Goal: Task Accomplishment & Management: Manage account settings

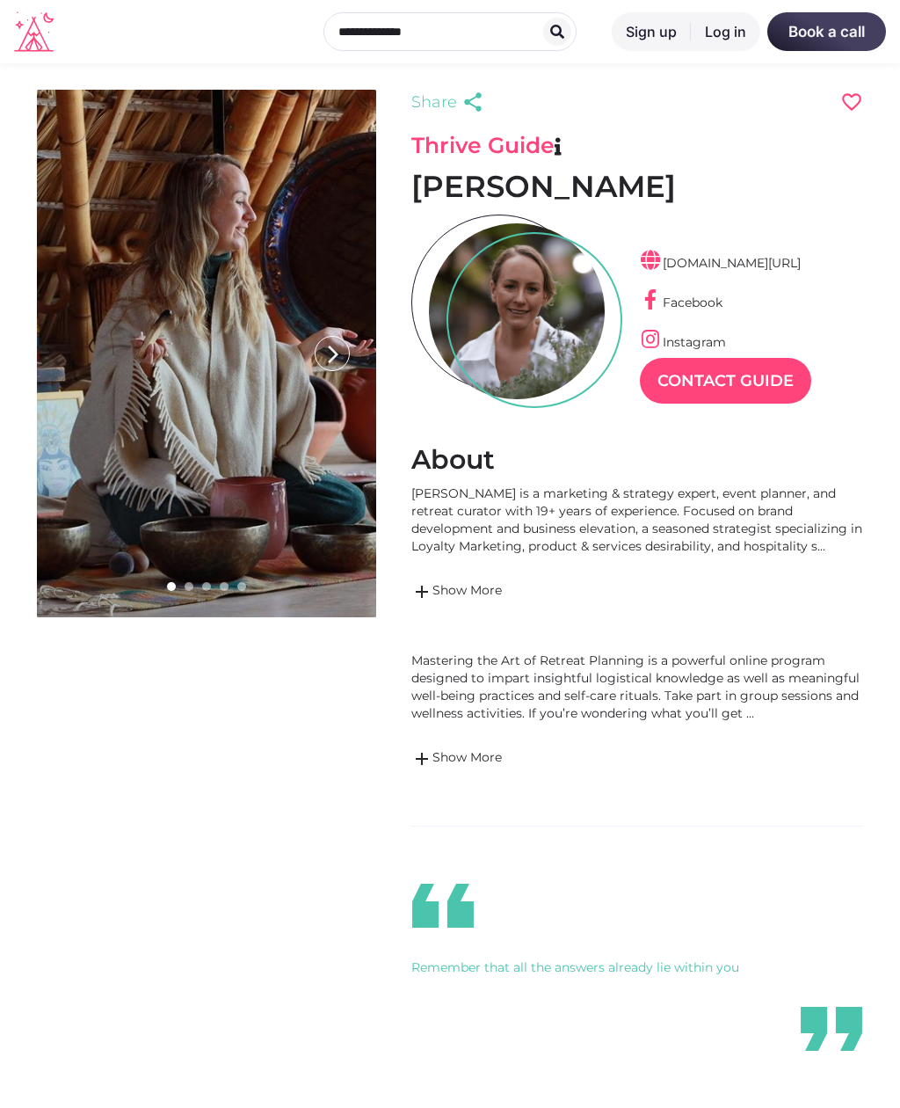
click at [419, 590] on span "add" at bounding box center [421, 591] width 21 height 21
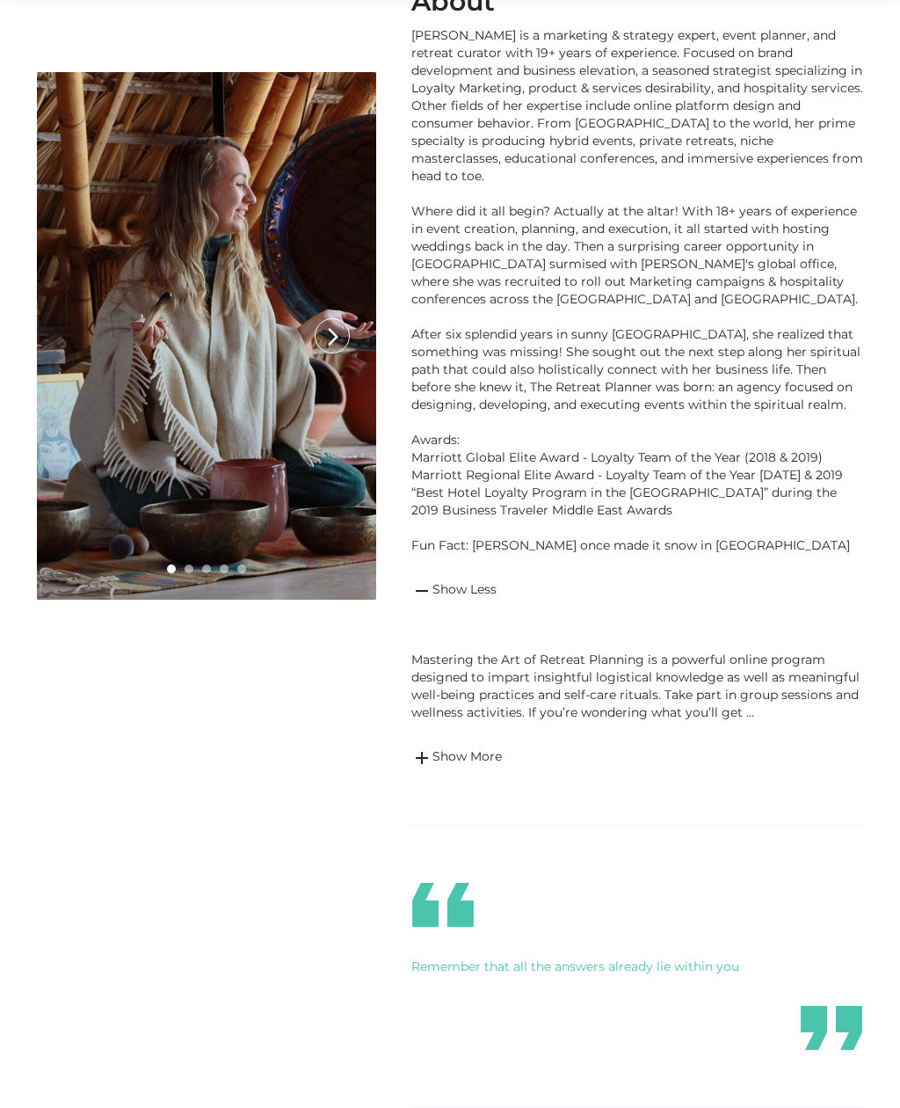
scroll to position [464, 0]
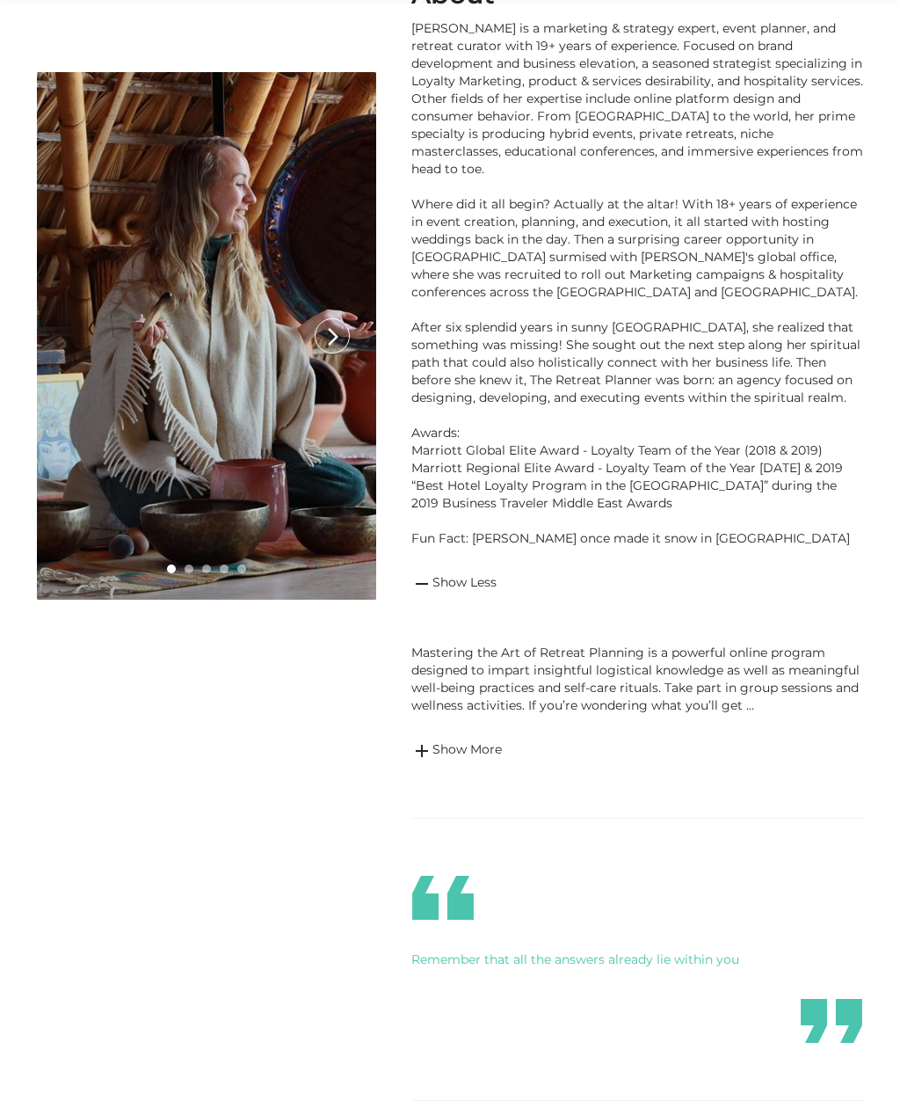
click at [413, 741] on span "add" at bounding box center [421, 751] width 21 height 21
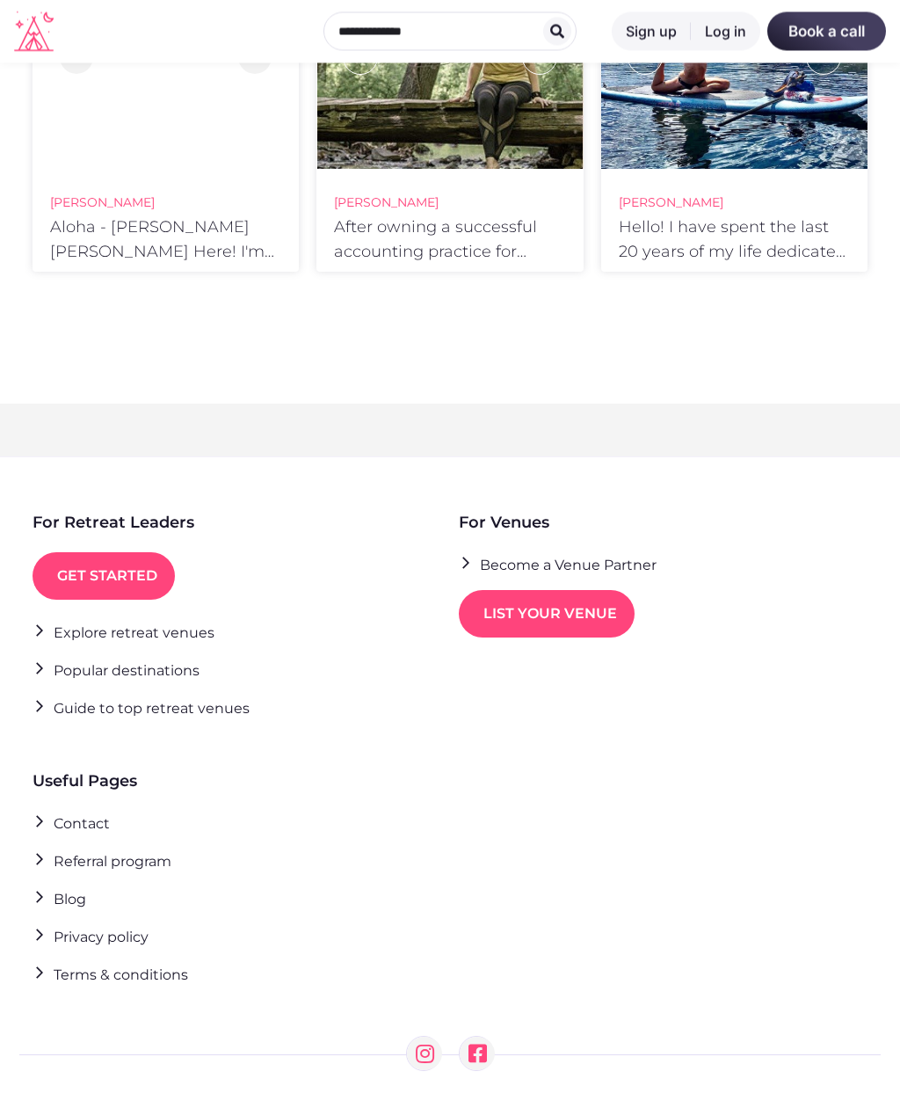
scroll to position [3474, 0]
click at [187, 625] on link "Explore retreat venues" at bounding box center [124, 633] width 182 height 24
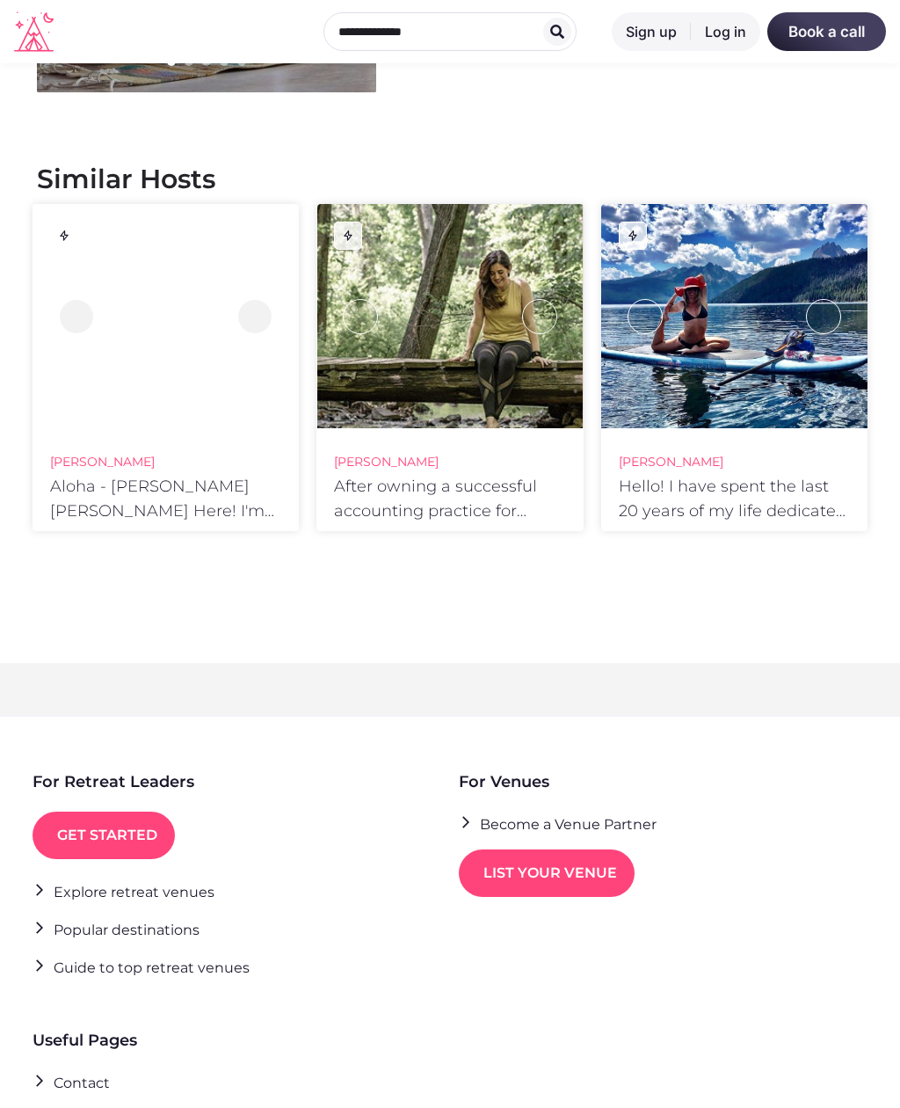
scroll to position [3215, 0]
click at [630, 812] on link "Become a Venue Partner" at bounding box center [558, 824] width 198 height 24
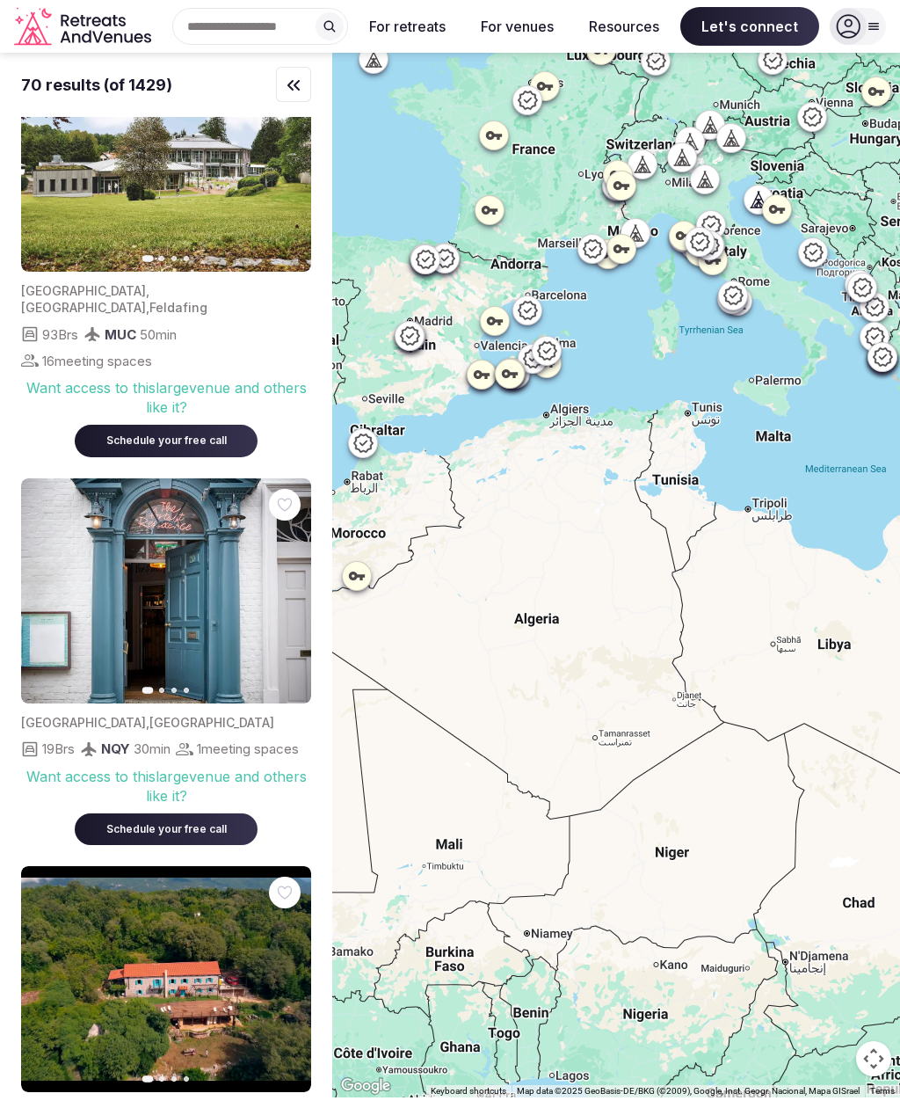
scroll to position [54, 0]
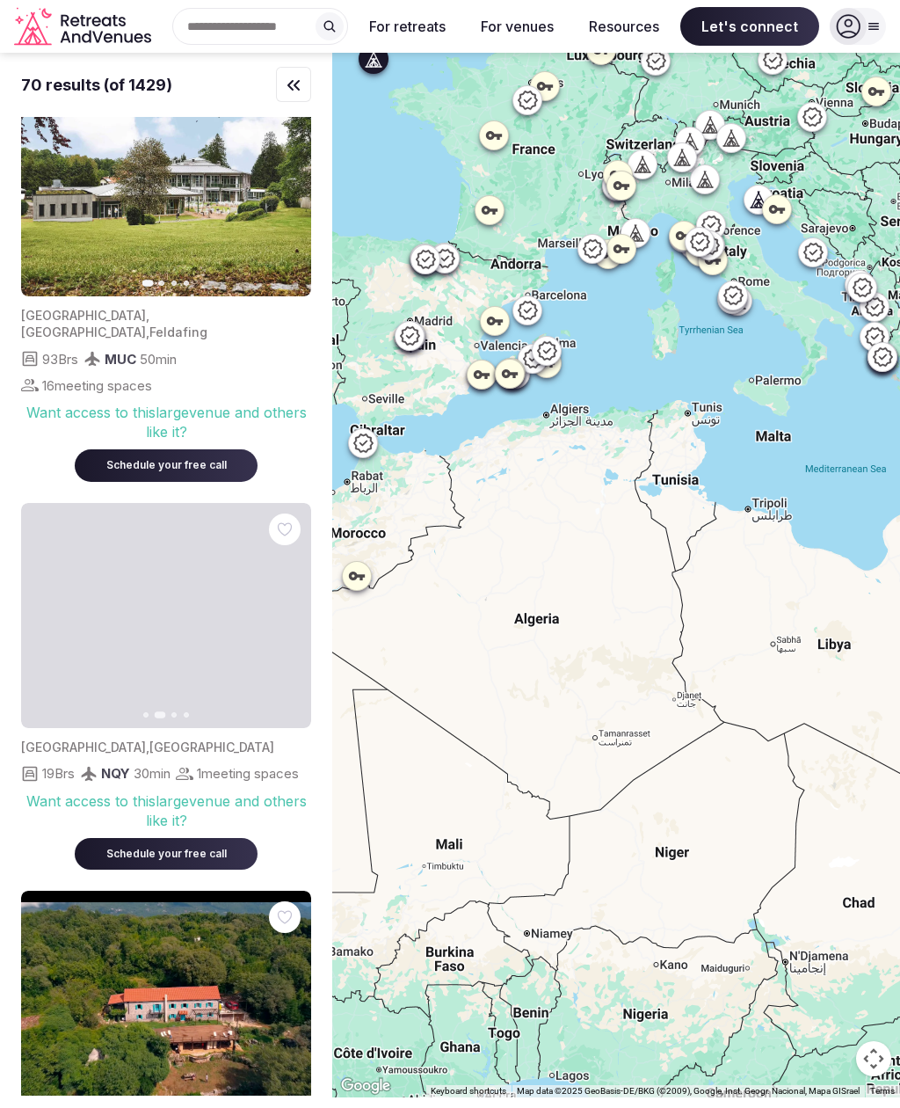
click at [41, 608] on icon "button" at bounding box center [46, 615] width 14 height 14
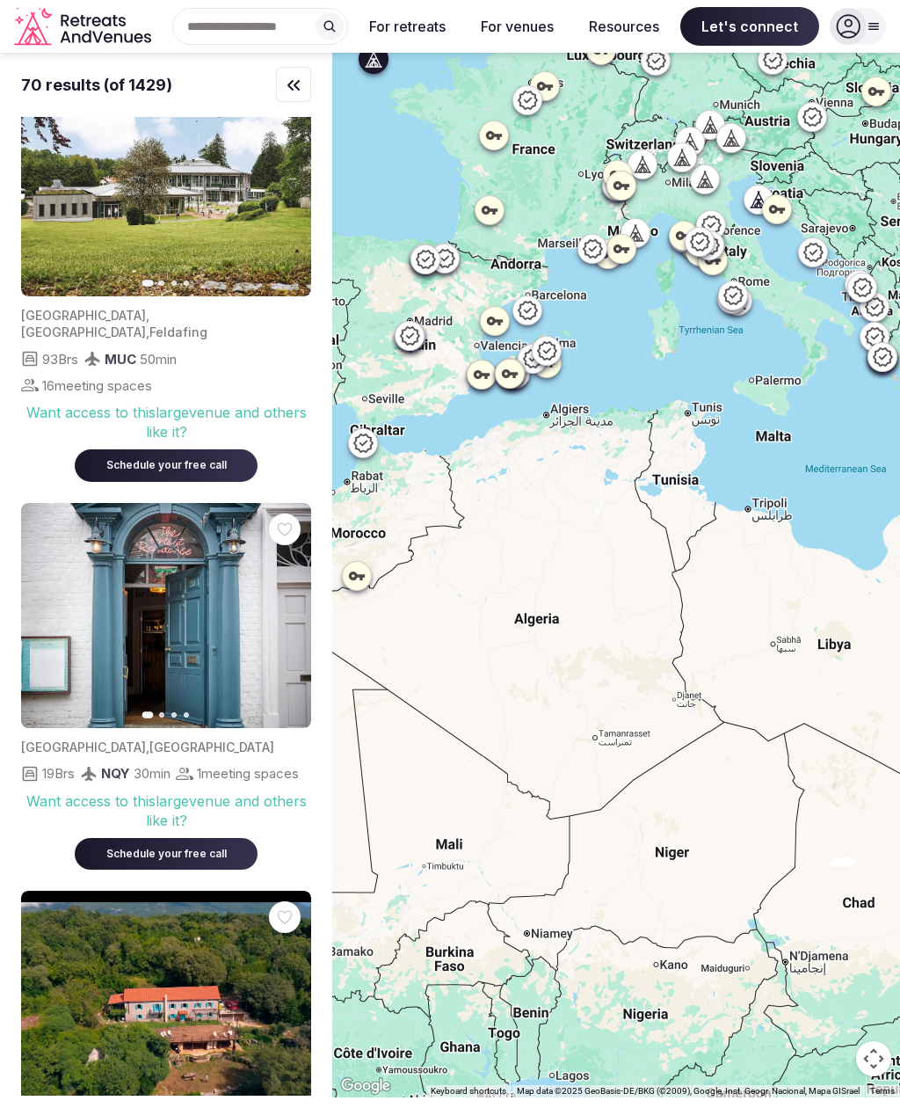
click at [275, 601] on button "Next slide" at bounding box center [287, 615] width 28 height 28
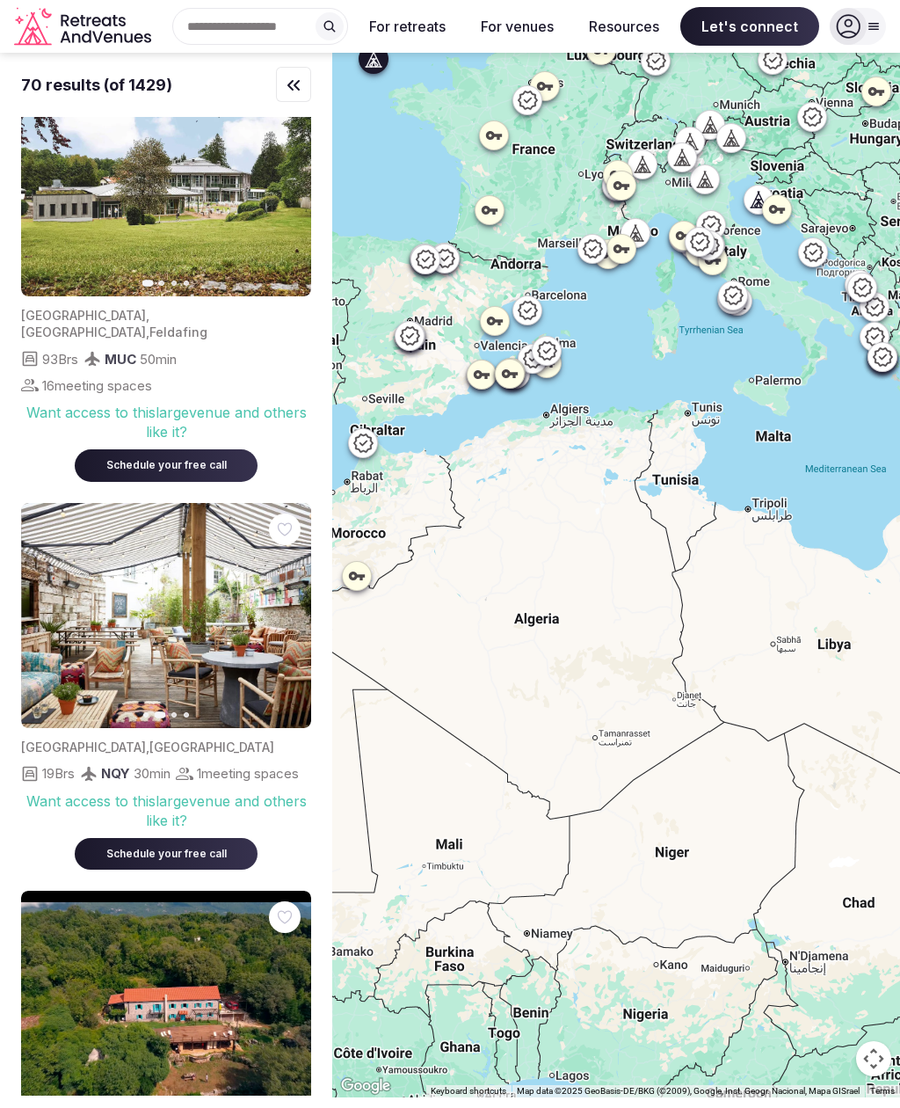
click at [40, 601] on button "Previous slide" at bounding box center [46, 615] width 28 height 28
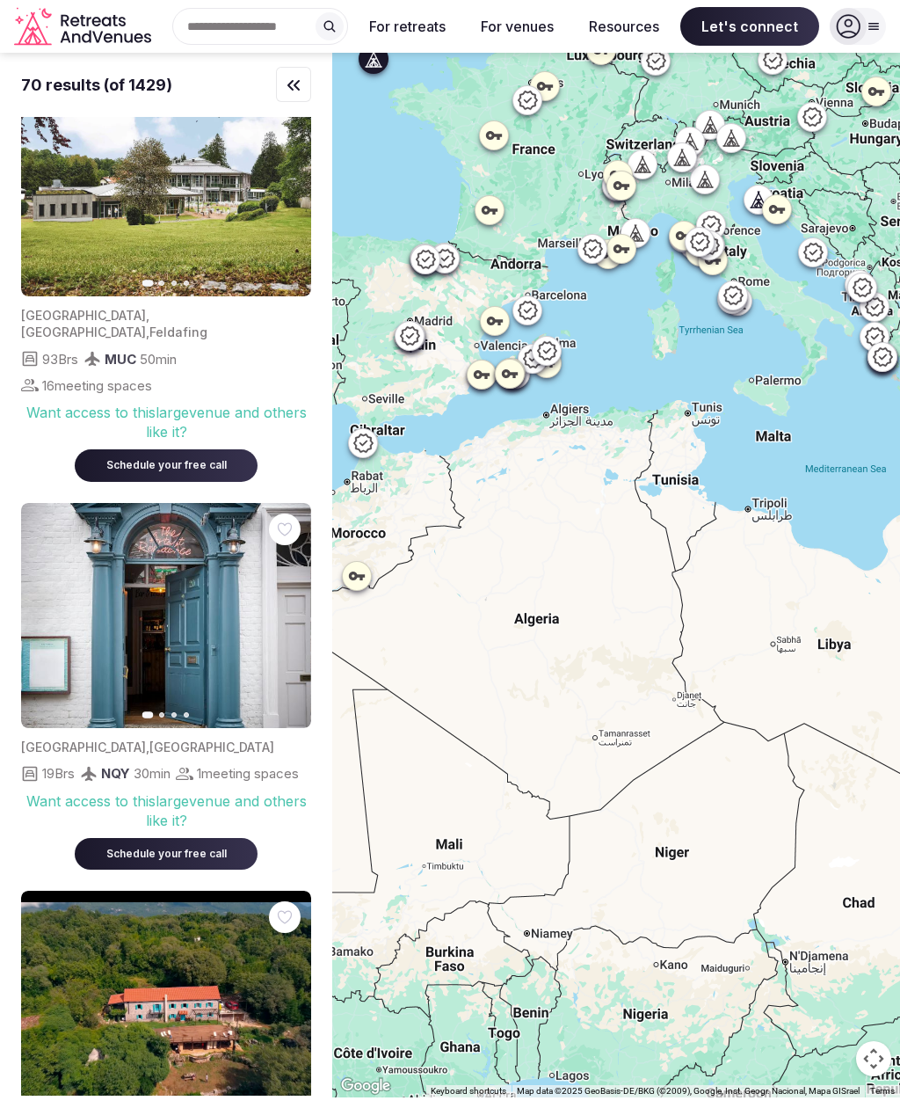
click at [271, 590] on img at bounding box center [166, 616] width 290 height 226
click at [280, 608] on icon "button" at bounding box center [287, 615] width 14 height 14
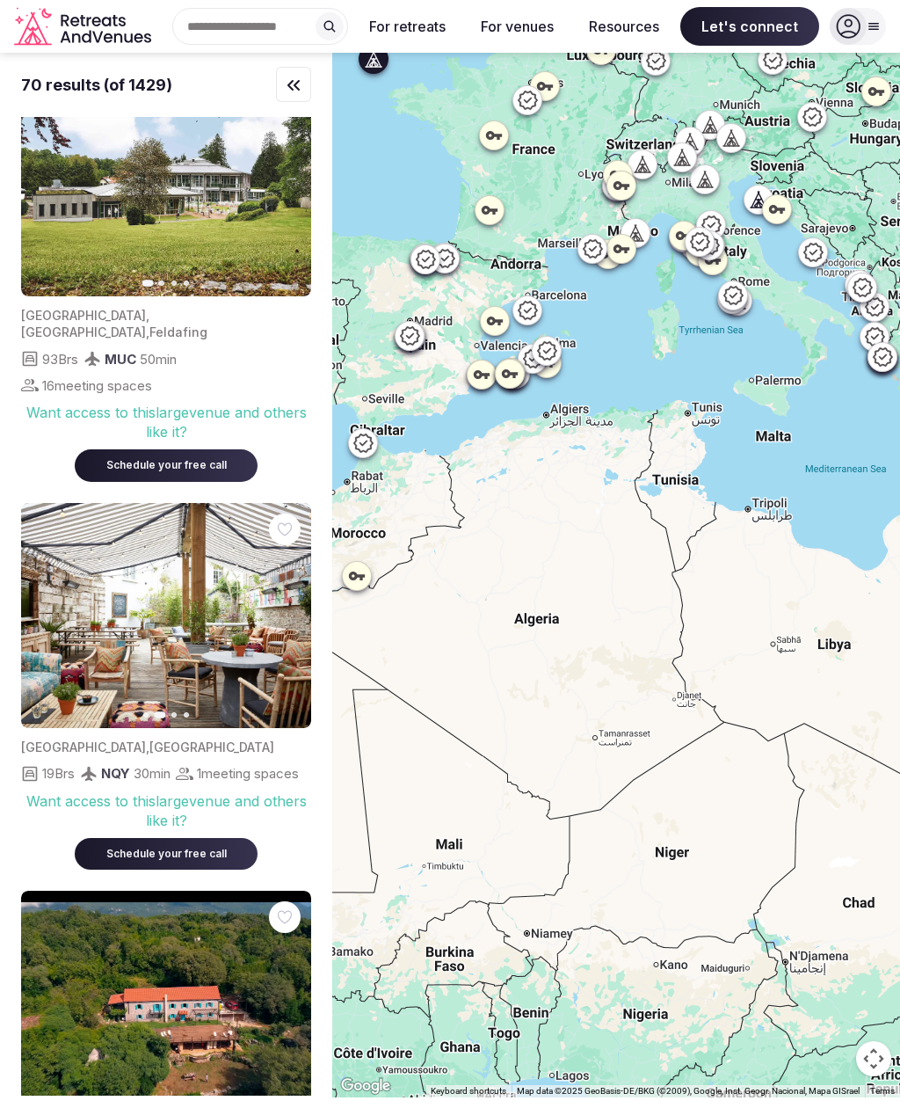
click at [285, 609] on icon "button" at bounding box center [287, 615] width 7 height 12
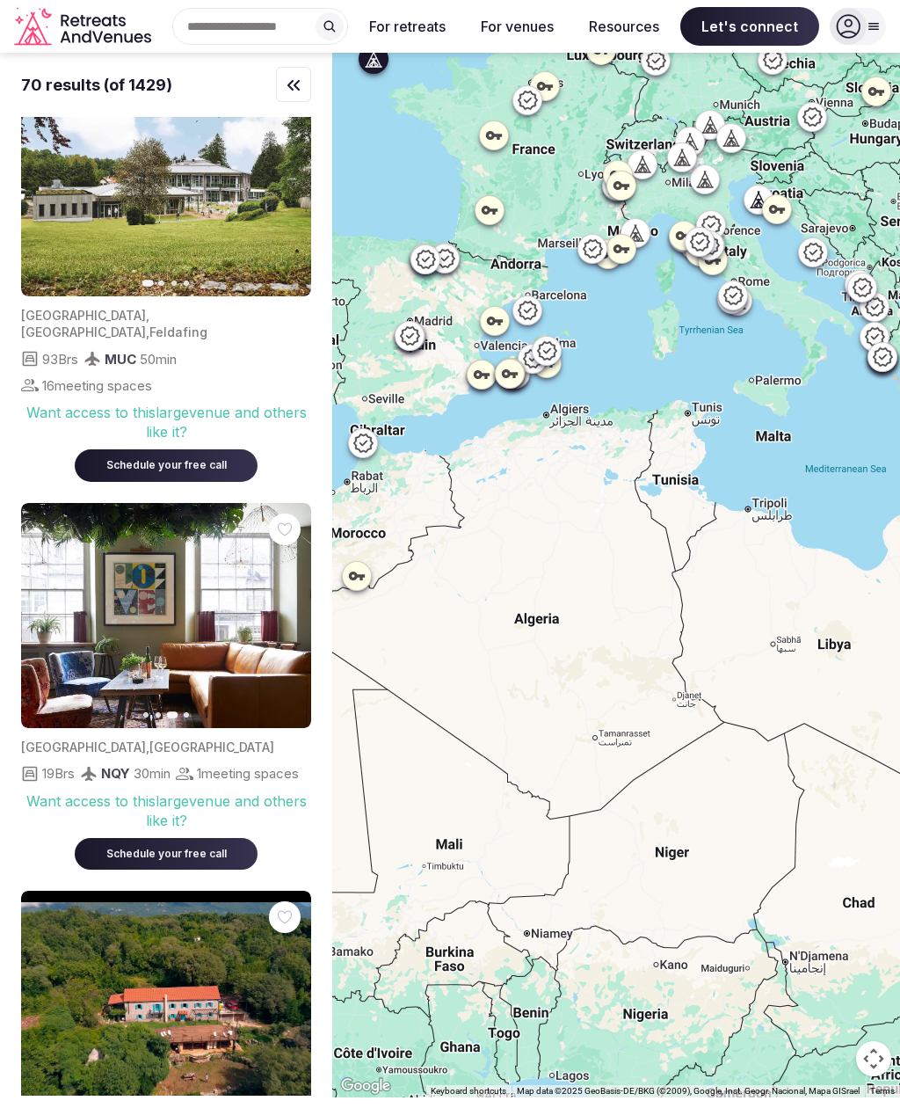
click at [281, 608] on icon "button" at bounding box center [287, 615] width 14 height 14
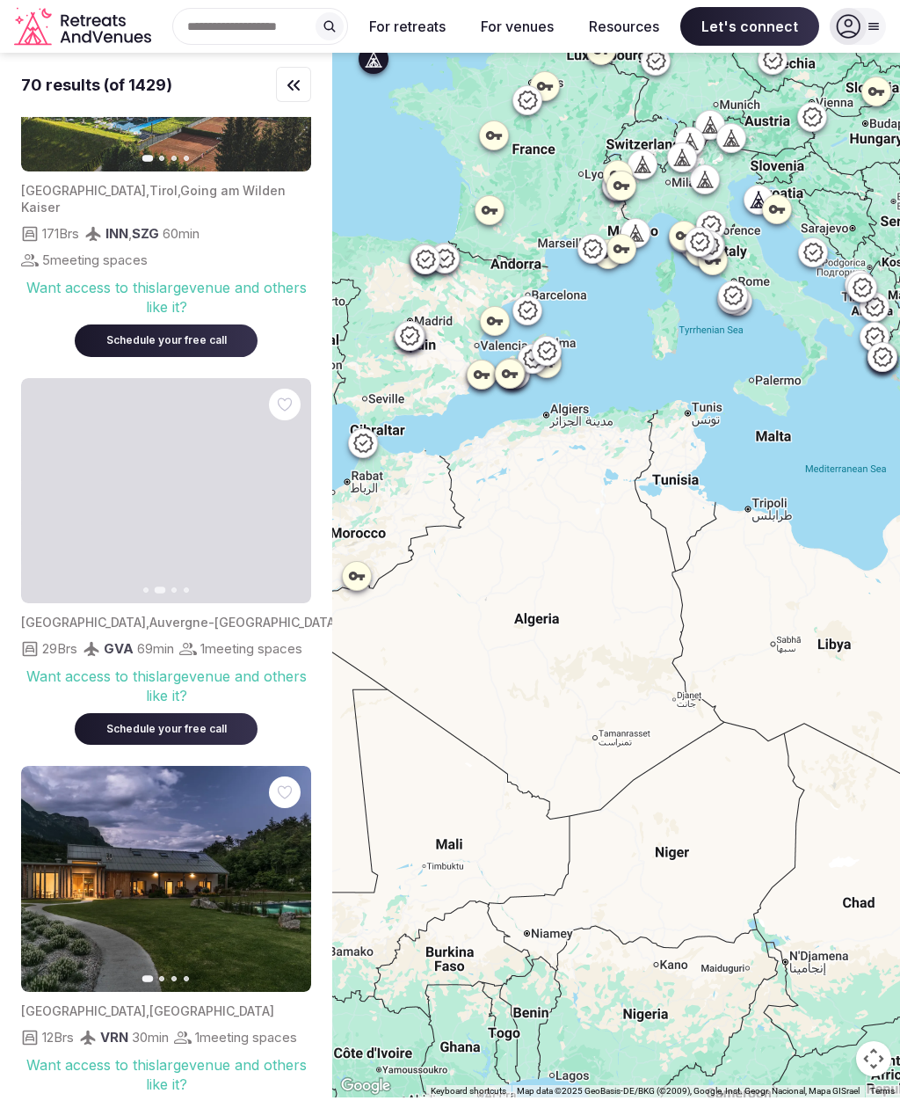
scroll to position [2569, 0]
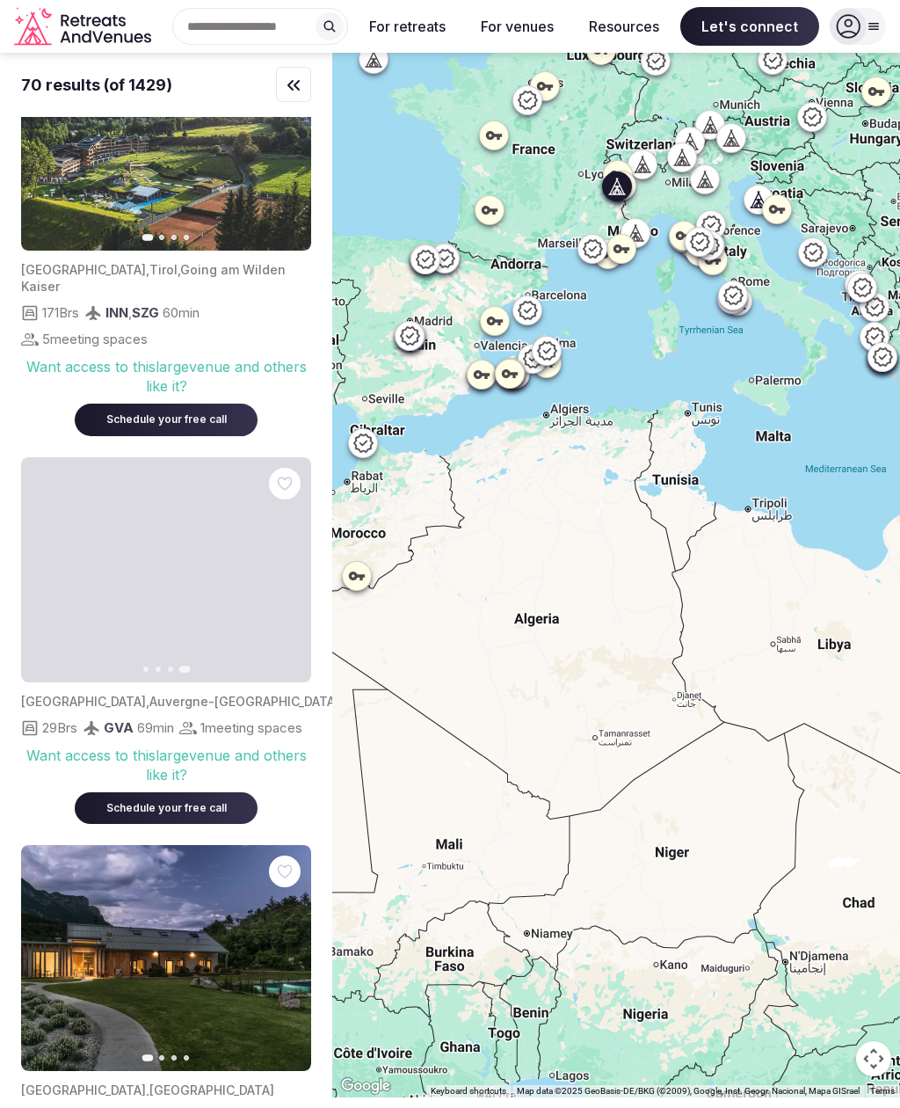
click at [42, 564] on icon "button" at bounding box center [46, 570] width 14 height 14
click at [31, 554] on div at bounding box center [164, 570] width 290 height 226
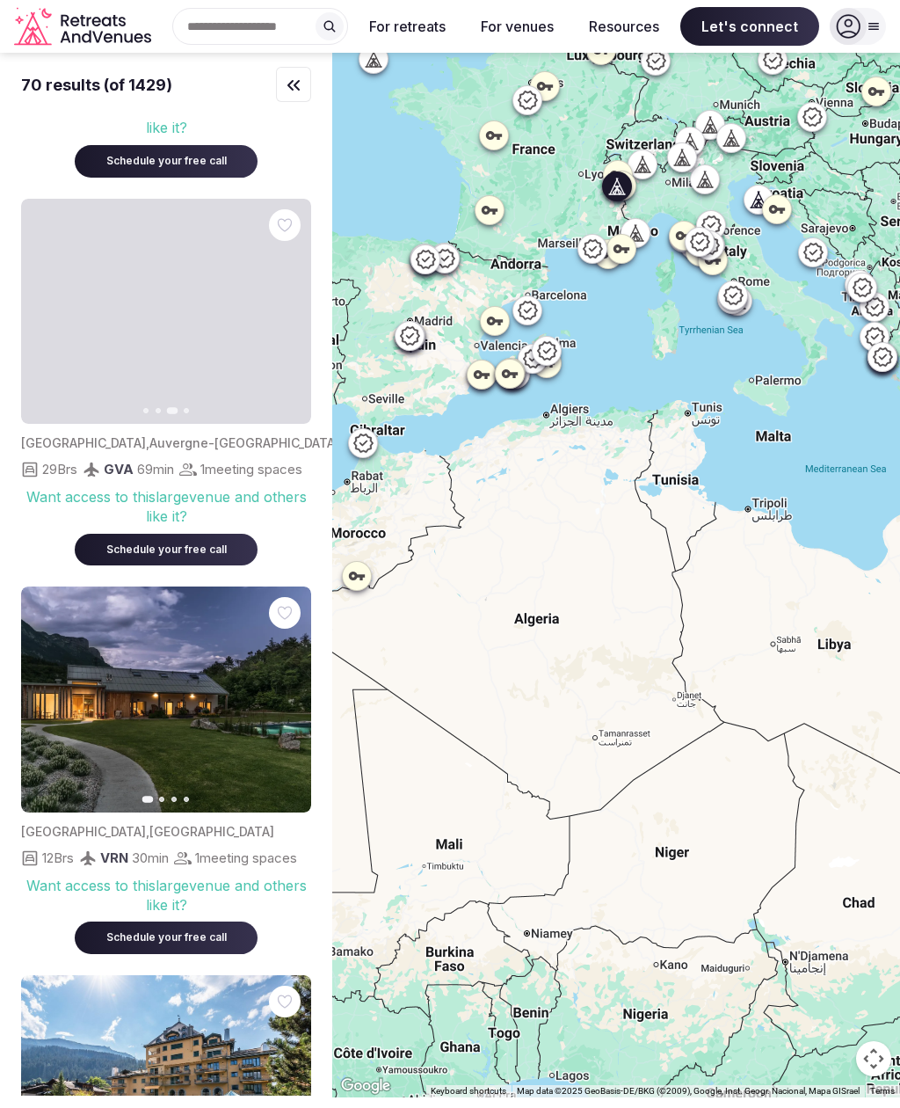
scroll to position [2828, 0]
click at [281, 707] on icon "button" at bounding box center [287, 700] width 14 height 14
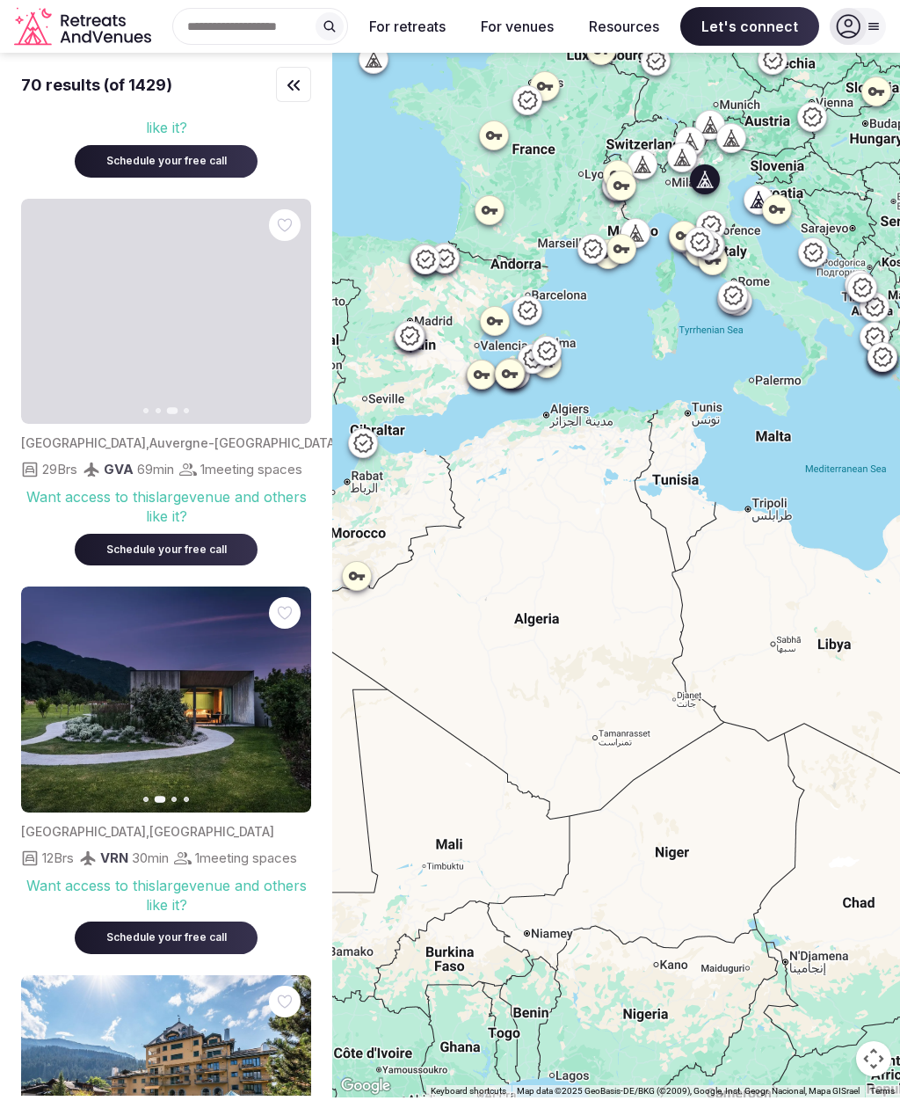
click at [290, 707] on icon "button" at bounding box center [287, 700] width 14 height 14
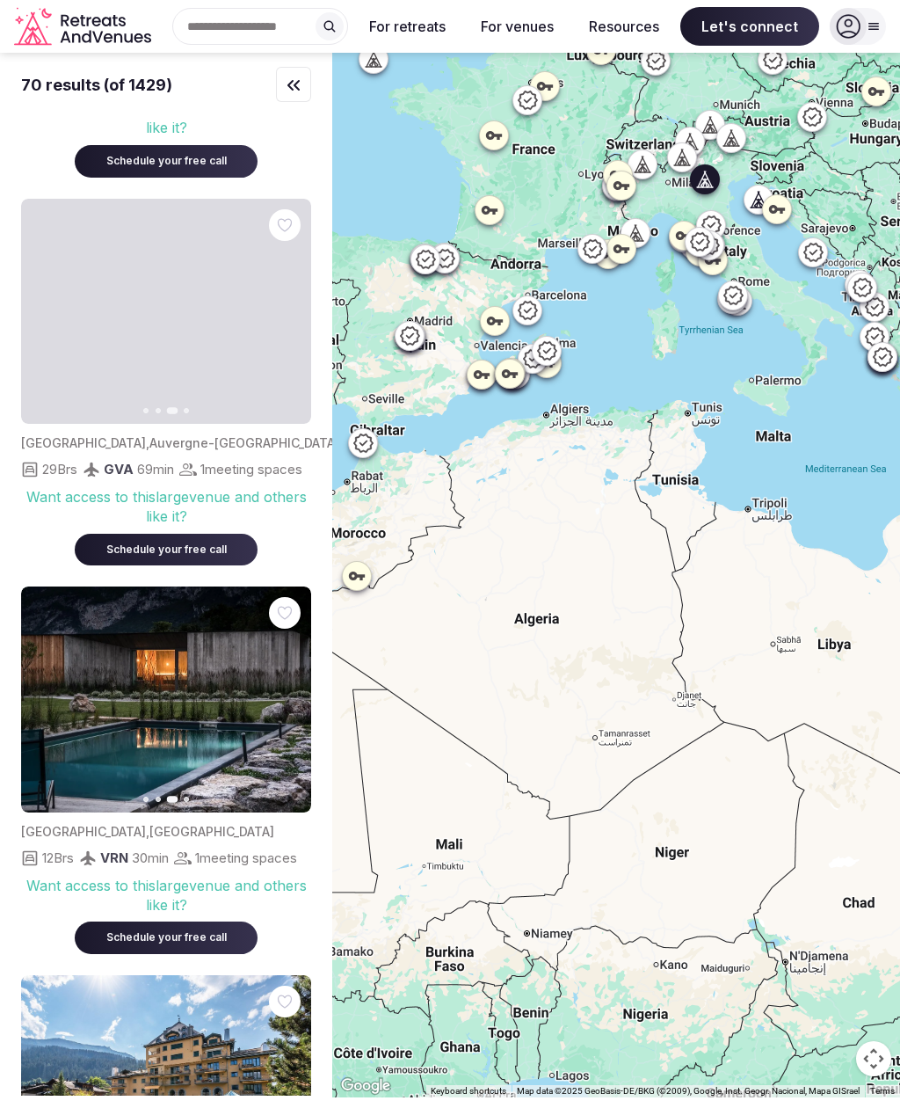
click at [290, 706] on icon "button" at bounding box center [287, 700] width 7 height 12
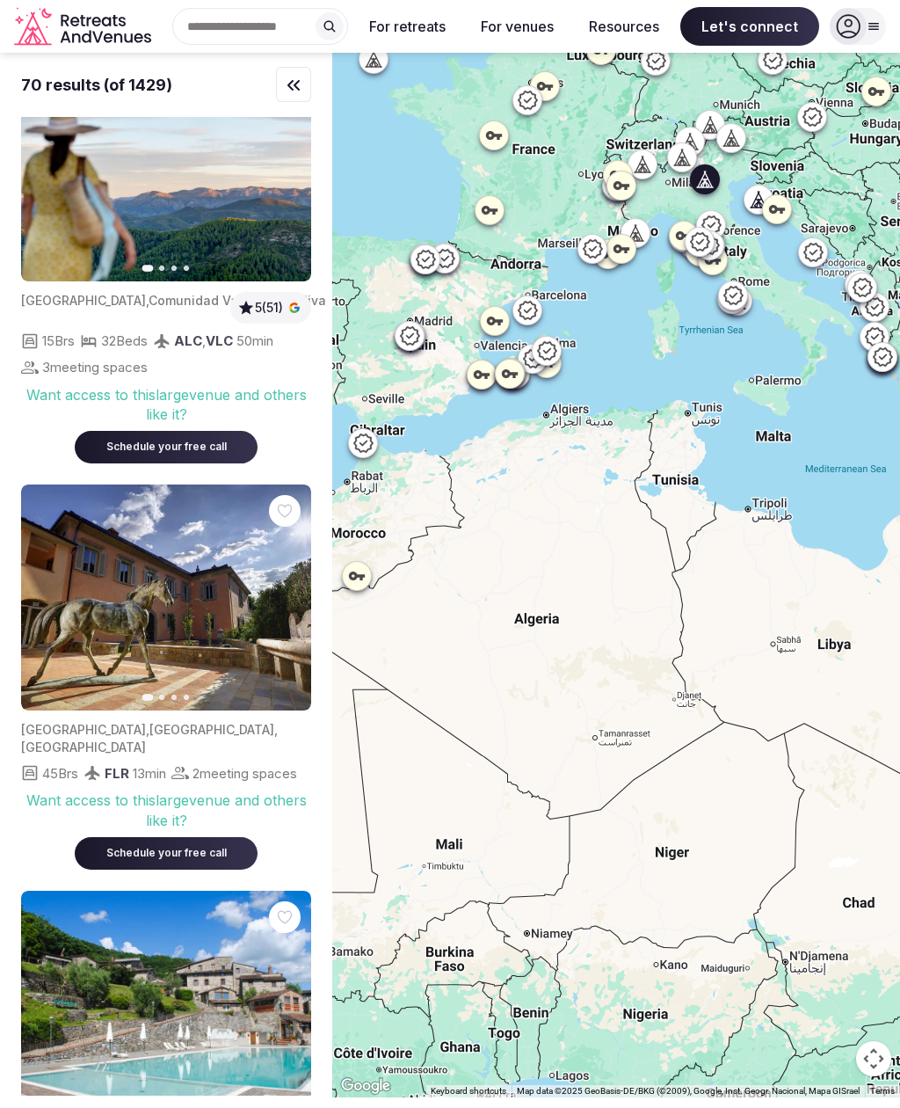
scroll to position [4992, 0]
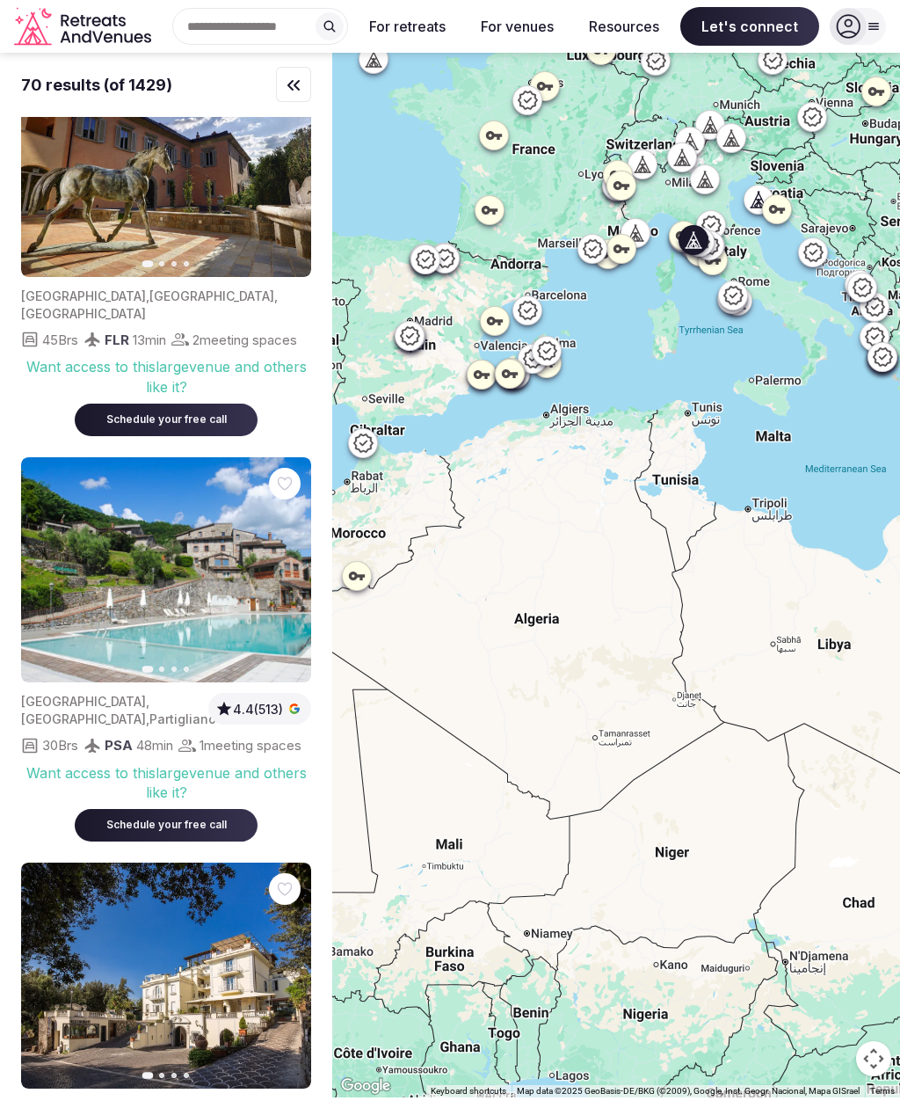
click at [283, 584] on button "Next slide" at bounding box center [287, 570] width 28 height 28
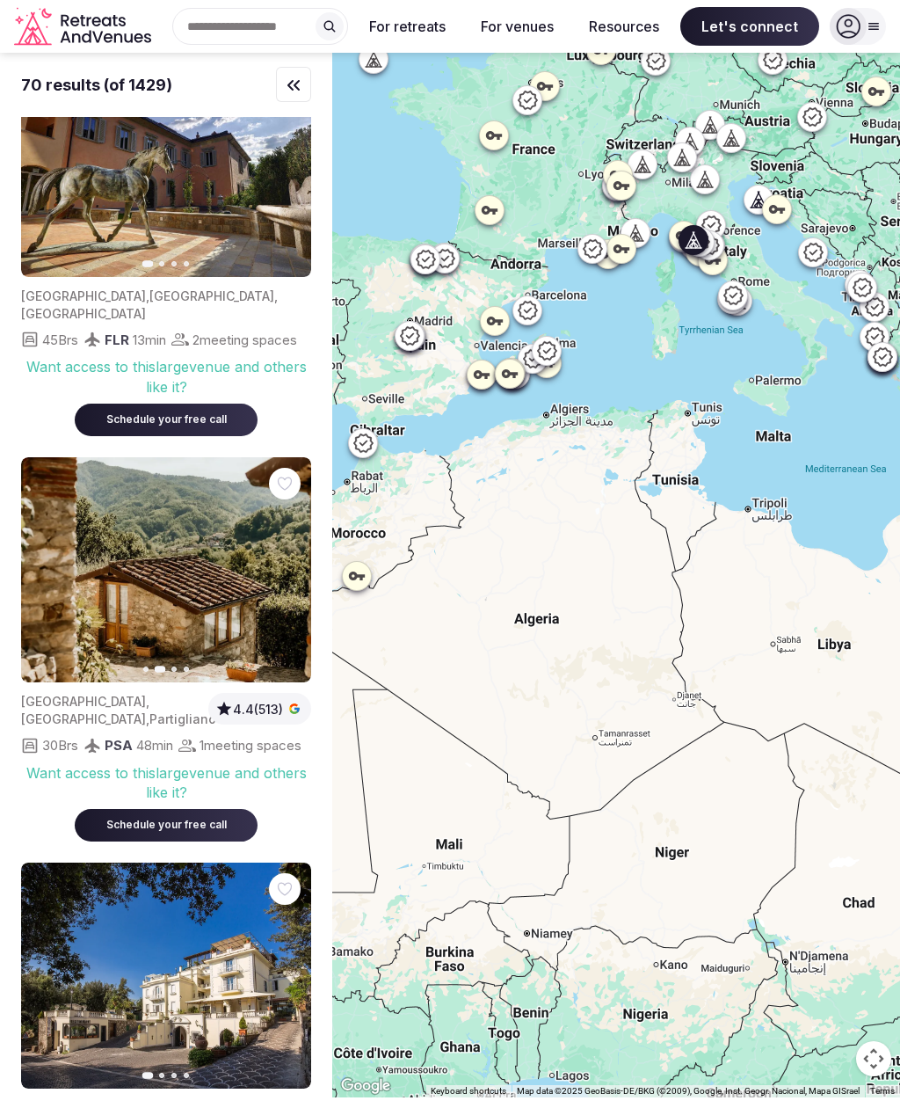
click at [275, 584] on button "Next slide" at bounding box center [287, 570] width 28 height 28
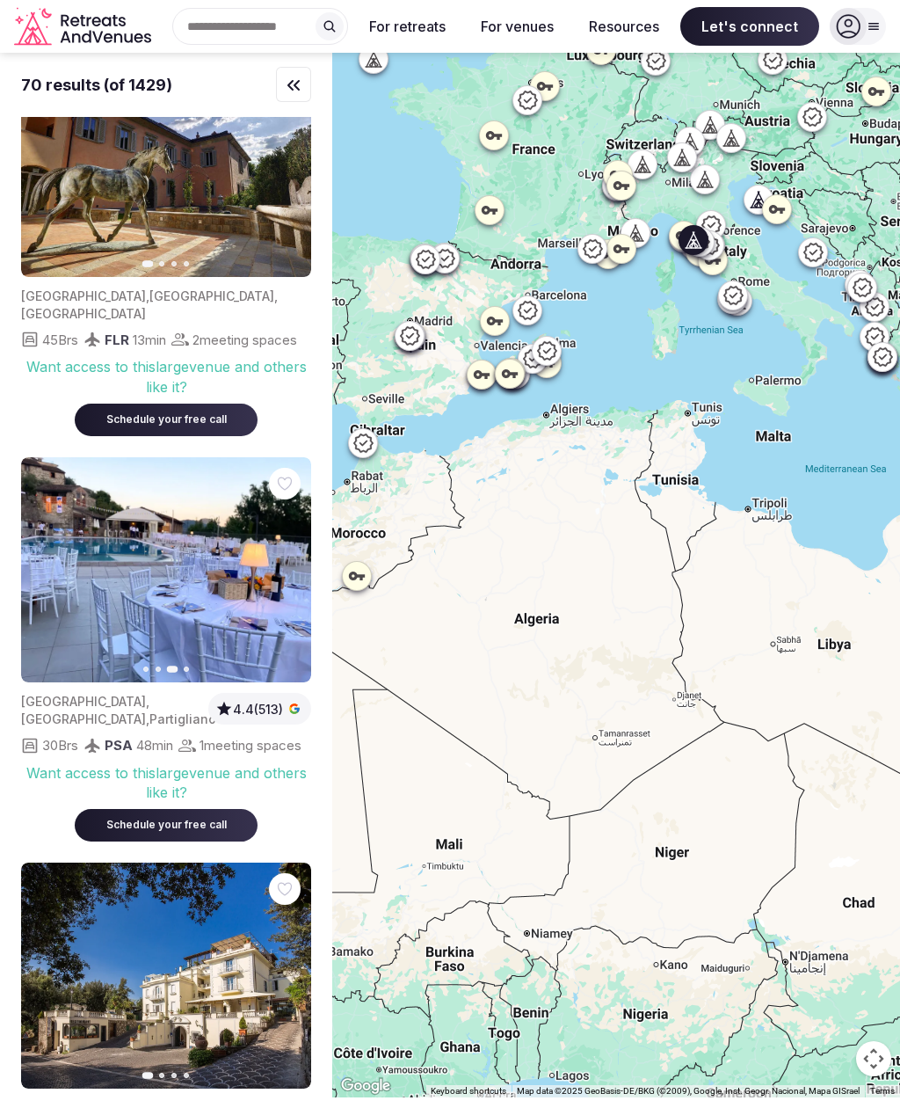
click at [281, 584] on button "Next slide" at bounding box center [287, 570] width 28 height 28
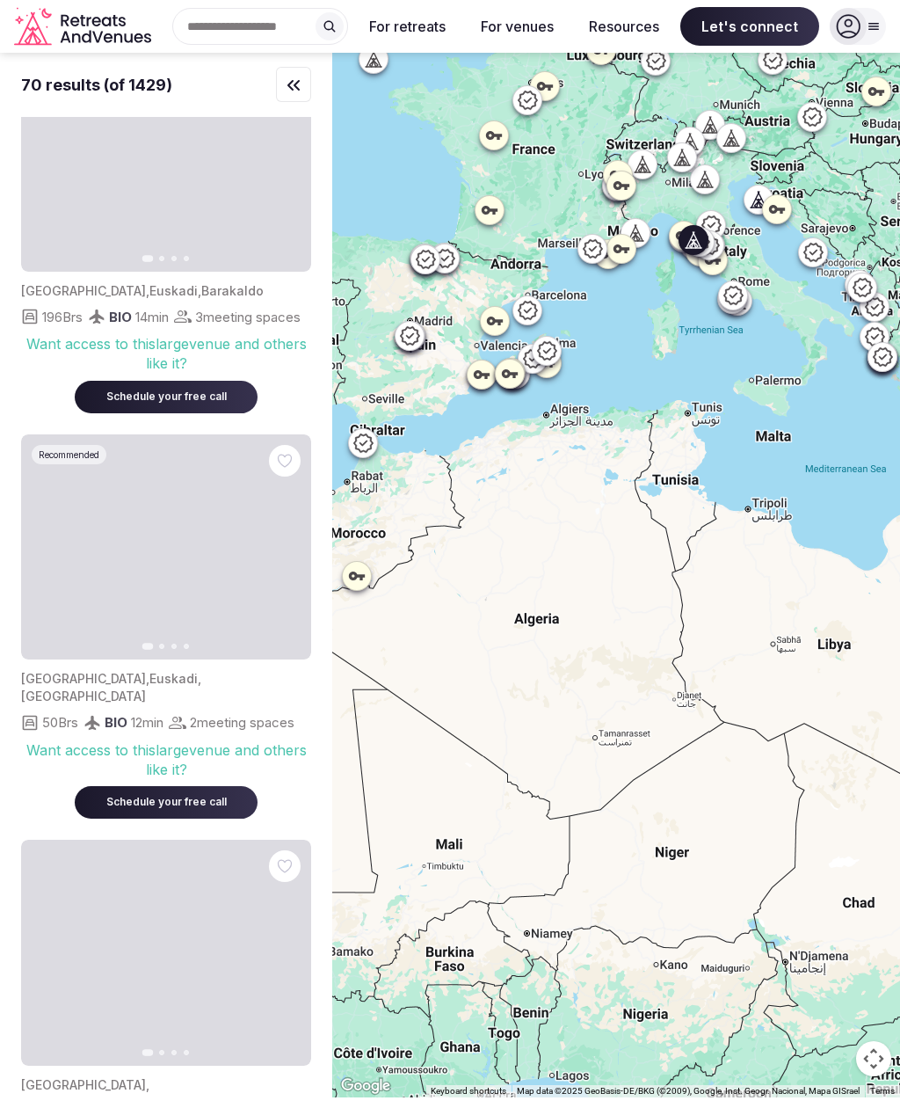
scroll to position [7379, 0]
